Goal: Task Accomplishment & Management: Manage account settings

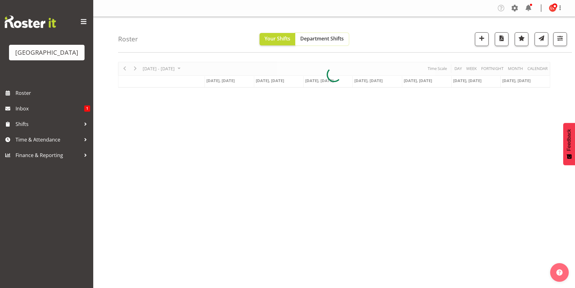
click at [331, 38] on span "Department Shifts" at bounding box center [322, 38] width 44 height 7
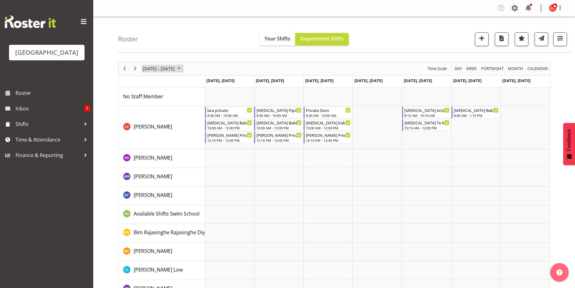
click at [175, 69] on span "September 23 - 29, 2024" at bounding box center [158, 69] width 33 height 8
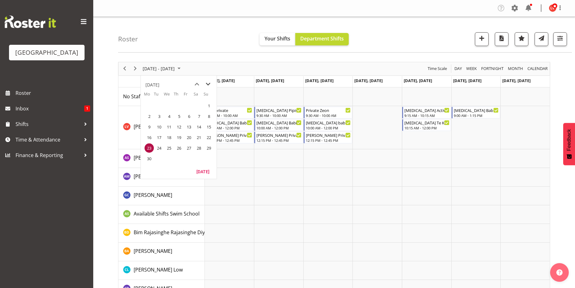
click at [206, 84] on span "next month" at bounding box center [208, 84] width 11 height 11
click at [205, 84] on span "next month" at bounding box center [208, 84] width 11 height 11
click at [198, 84] on span "previous month" at bounding box center [197, 84] width 11 height 11
click at [151, 160] on span "30" at bounding box center [149, 158] width 9 height 9
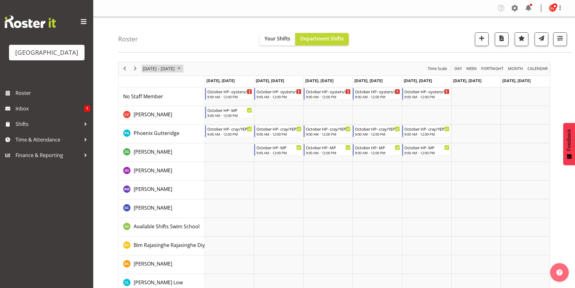
click at [183, 68] on span "September 2024" at bounding box center [178, 69] width 7 height 8
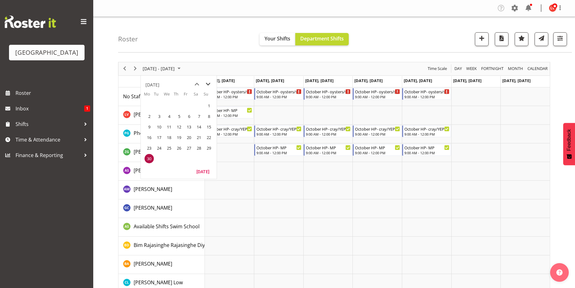
click at [209, 85] on span "next month" at bounding box center [208, 84] width 11 height 11
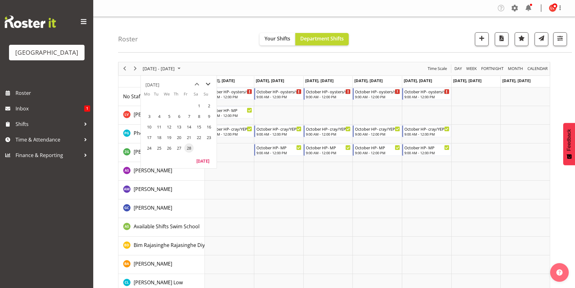
click at [209, 85] on span "next month" at bounding box center [208, 84] width 11 height 11
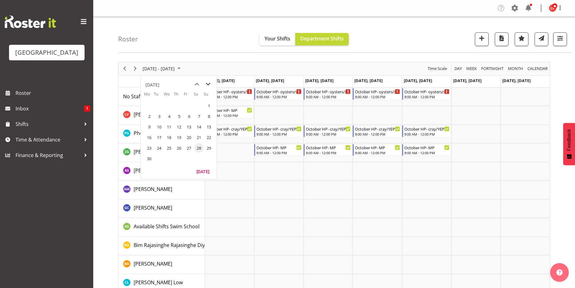
click at [209, 85] on span "next month" at bounding box center [208, 84] width 11 height 11
click at [199, 84] on span "previous month" at bounding box center [197, 84] width 11 height 11
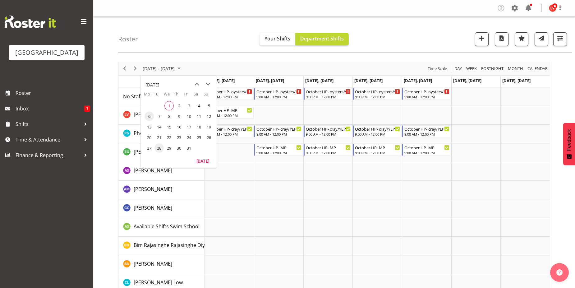
click at [152, 116] on span "6" at bounding box center [149, 116] width 9 height 9
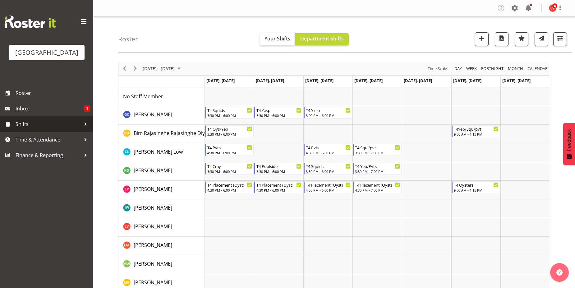
click at [45, 122] on span "Shifts" at bounding box center [48, 123] width 65 height 9
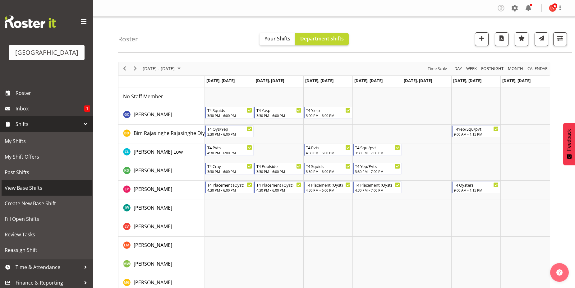
click at [32, 188] on span "View Base Shifts" at bounding box center [47, 187] width 84 height 9
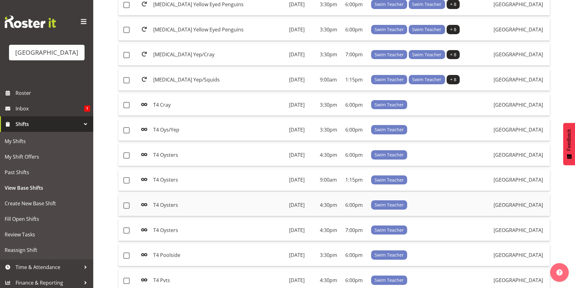
scroll to position [382, 0]
click at [287, 131] on td "[DATE]" at bounding box center [302, 130] width 31 height 22
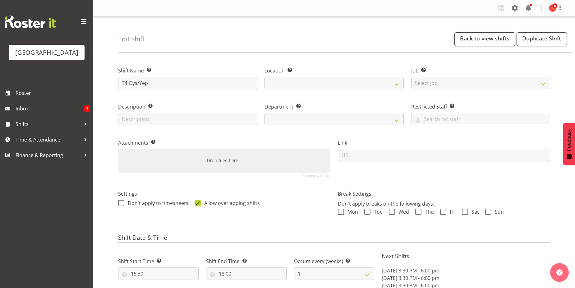
select select "date"
select select
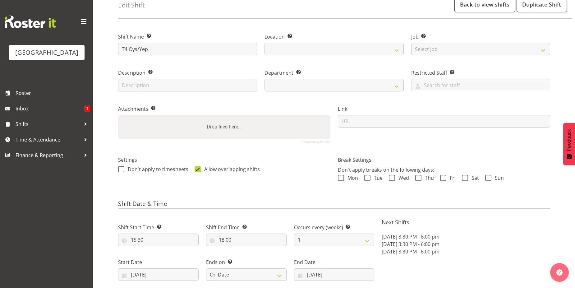
select select "113"
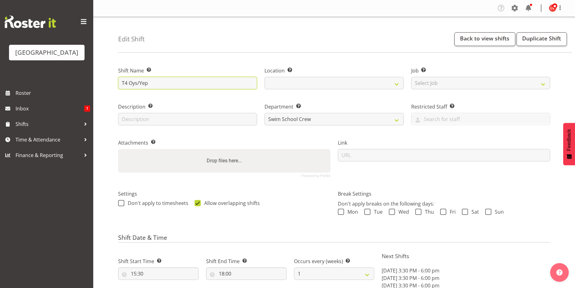
drag, startPoint x: 163, startPoint y: 85, endPoint x: 128, endPoint y: 83, distance: 34.6
click at [128, 83] on input "T4 Oys/Yep" at bounding box center [187, 83] width 139 height 12
click at [162, 84] on input "T4 YEP" at bounding box center [187, 83] width 139 height 12
click at [162, 82] on input "T4 YEP" at bounding box center [187, 83] width 139 height 12
type input "T4 YEP"
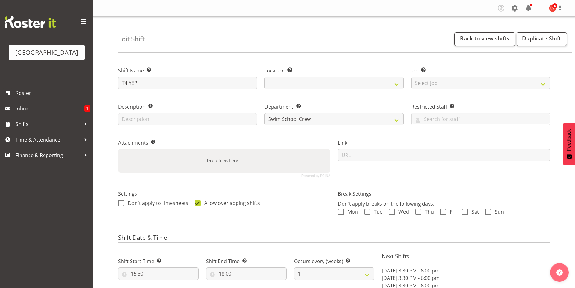
click at [257, 135] on div "Attachments Add any relevant attachments to the shift (e.g. Health & Safety Pla…" at bounding box center [224, 155] width 220 height 51
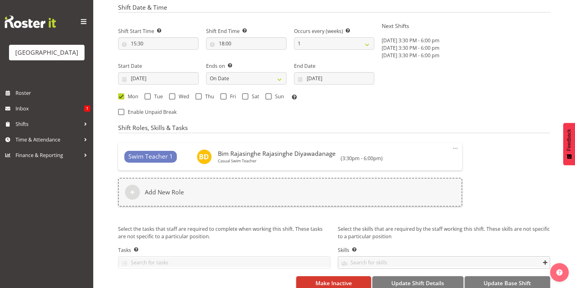
scroll to position [241, 0]
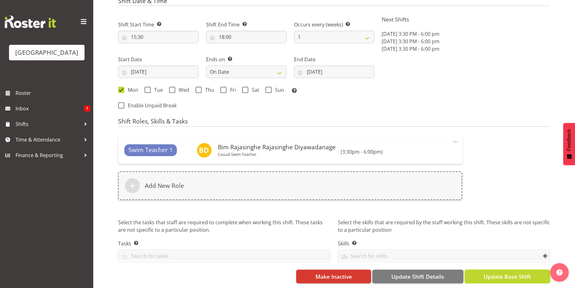
click at [513, 272] on span "Update Base Shift" at bounding box center [507, 276] width 47 height 8
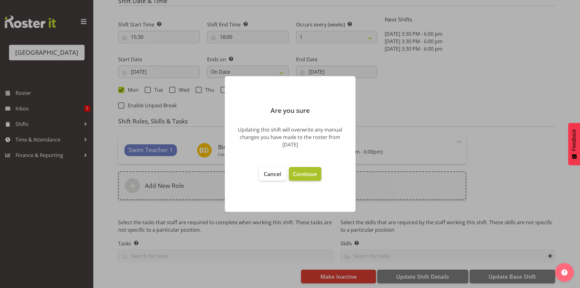
click at [313, 174] on span "Continue" at bounding box center [305, 173] width 24 height 7
